Goal: Task Accomplishment & Management: Manage account settings

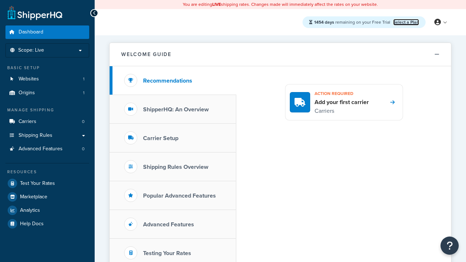
click at [406, 22] on link "Select a Plan" at bounding box center [406, 22] width 26 height 7
